Goal: Task Accomplishment & Management: Manage account settings

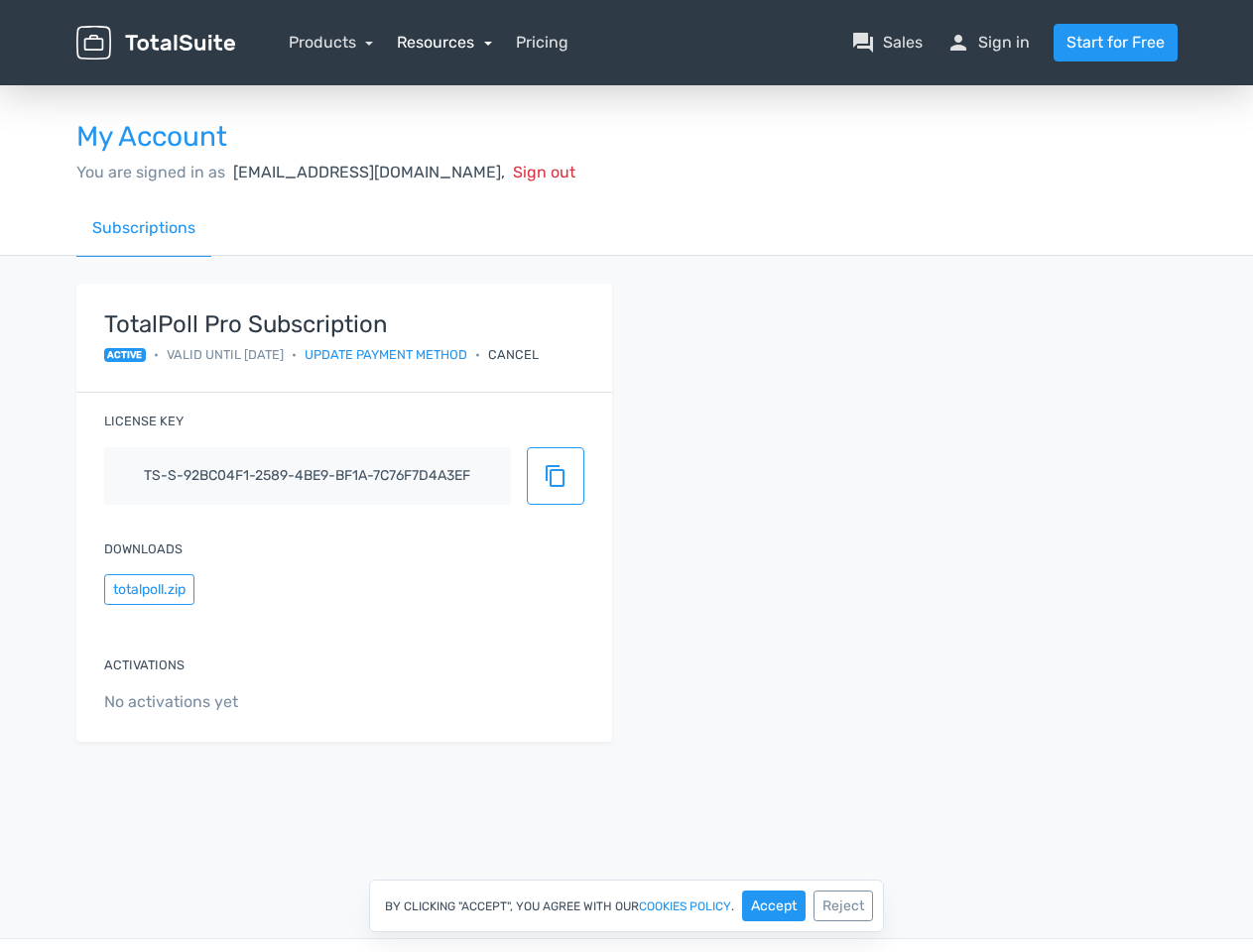
click at [444, 42] on link "Resources" at bounding box center [445, 42] width 95 height 19
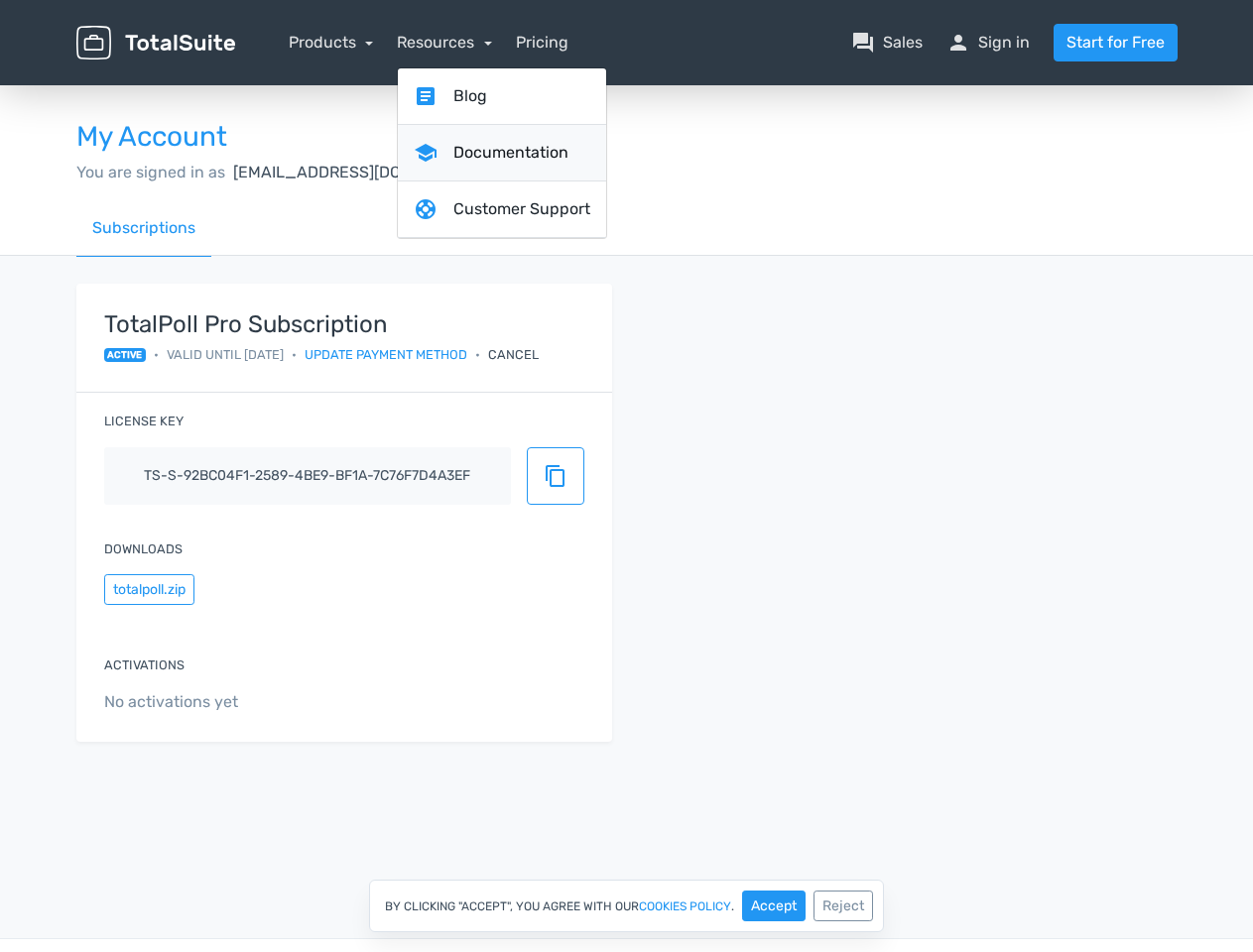
click at [438, 172] on link "school Documentation" at bounding box center [502, 153] width 209 height 57
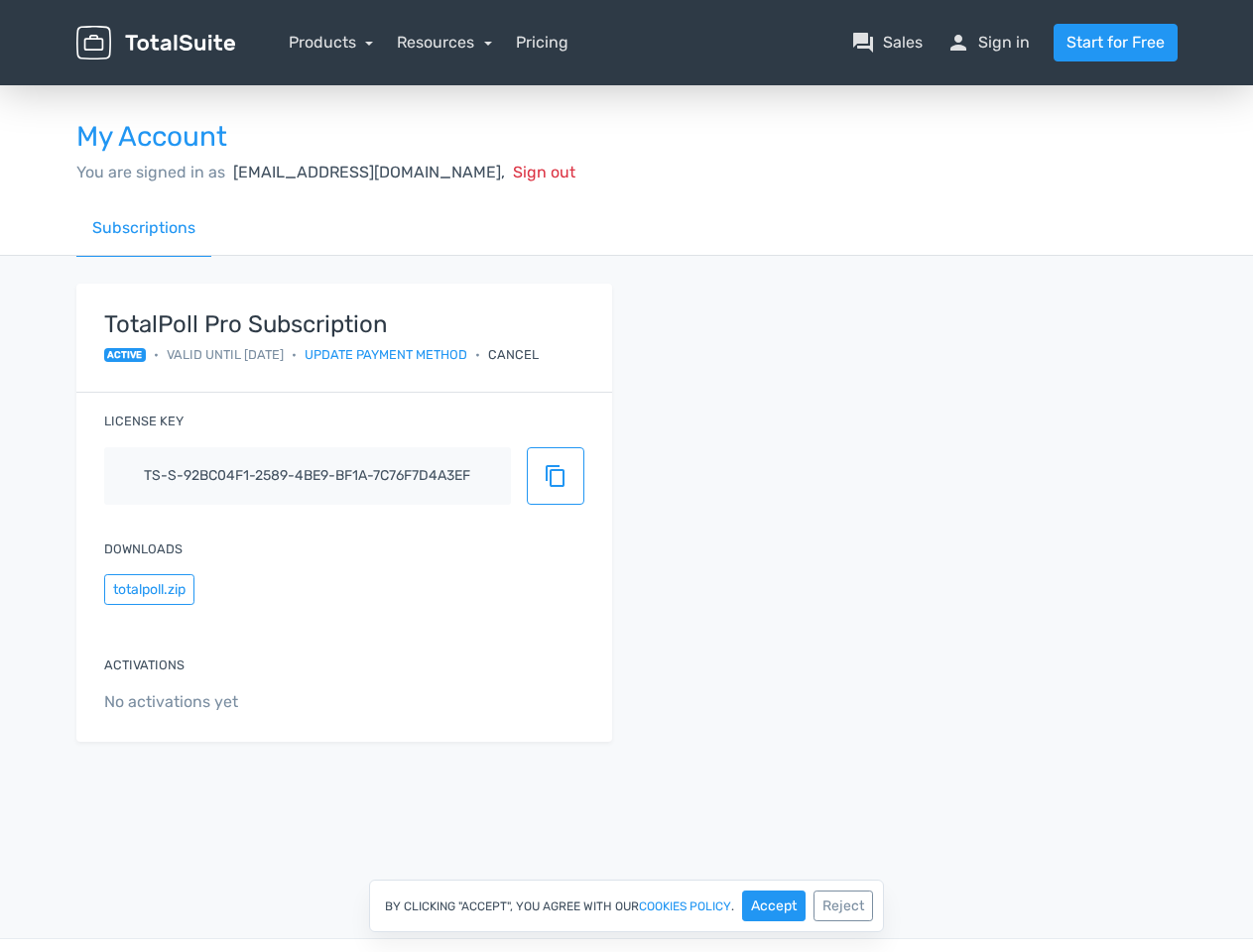
click at [539, 354] on div "Cancel" at bounding box center [513, 354] width 51 height 19
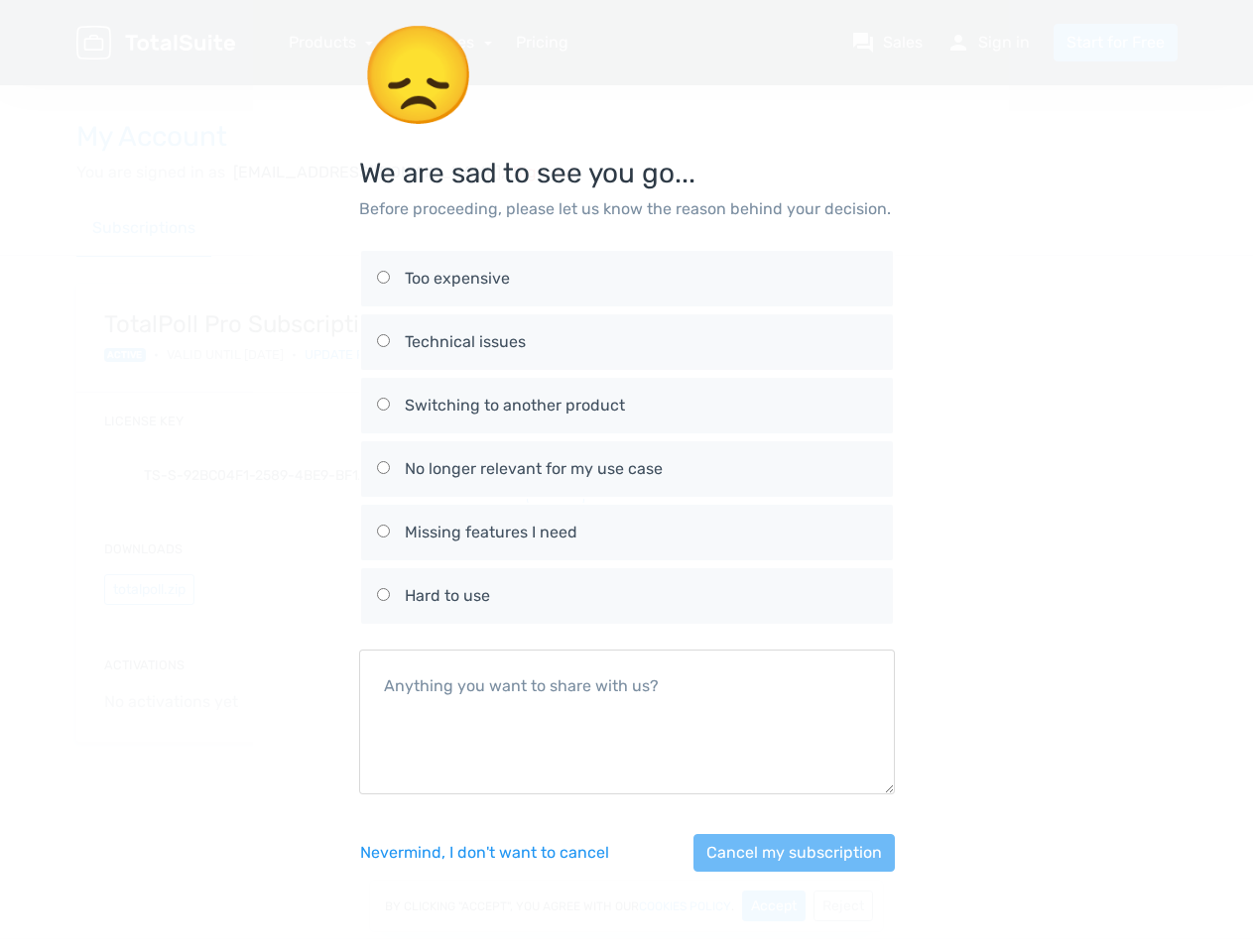
click at [556, 476] on div "No longer relevant for my use case" at bounding box center [641, 470] width 473 height 24
click at [390, 475] on input "No longer relevant for my use case" at bounding box center [383, 468] width 13 height 13
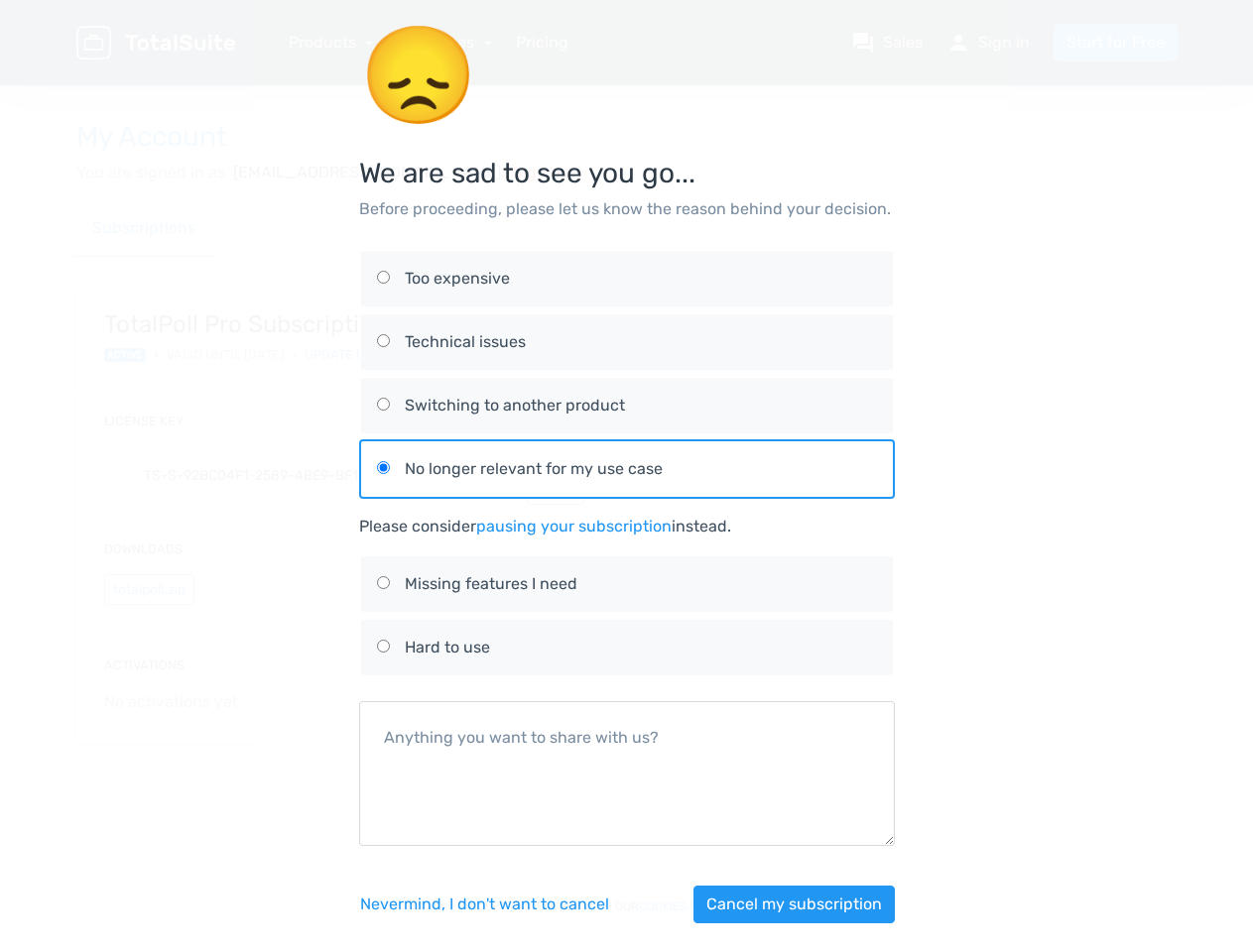
click at [149, 590] on div "😞 We are sad to see you go... Before proceeding, please let us know the reason …" at bounding box center [626, 485] width 1131 height 971
click at [773, 905] on button "Cancel my subscription" at bounding box center [793, 904] width 202 height 38
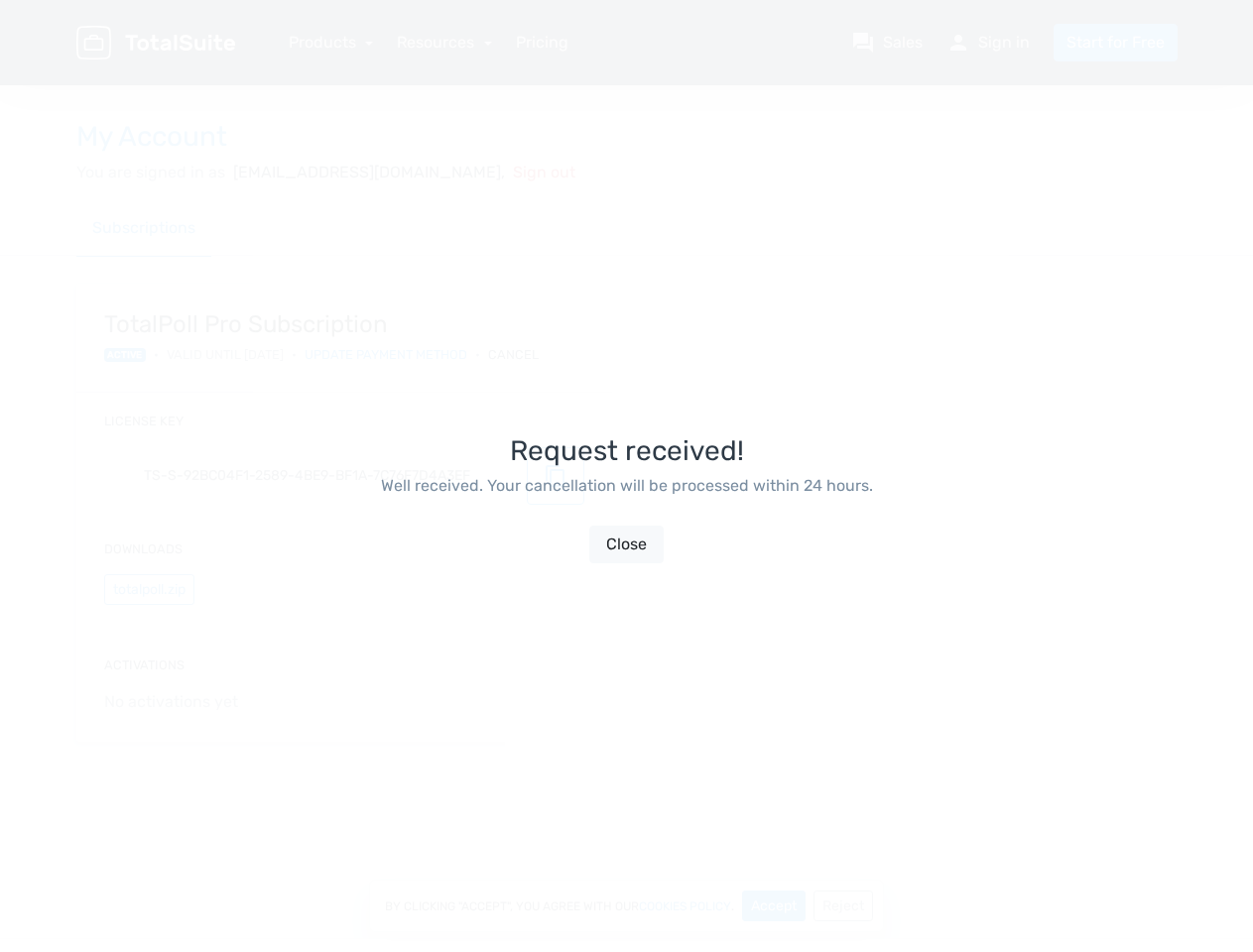
click at [843, 905] on div "Request received! Well received. Your cancellation will be processed within 24 …" at bounding box center [627, 499] width 536 height 952
